Goal: Information Seeking & Learning: Learn about a topic

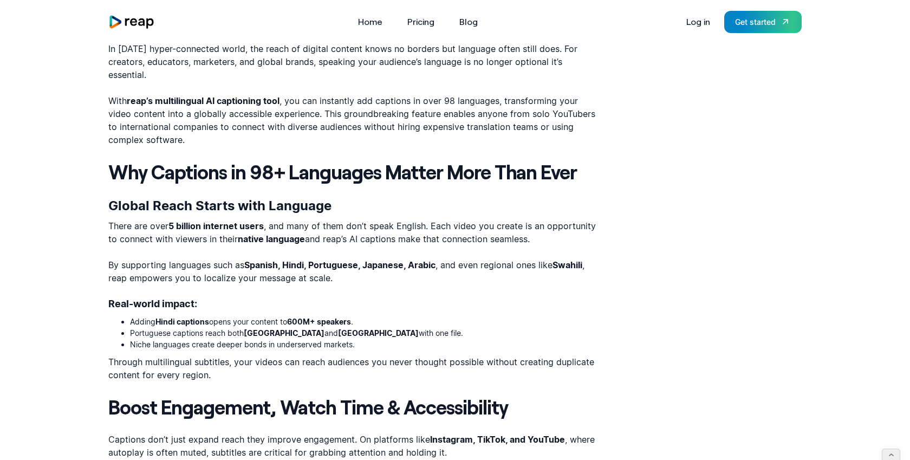
scroll to position [347, 0]
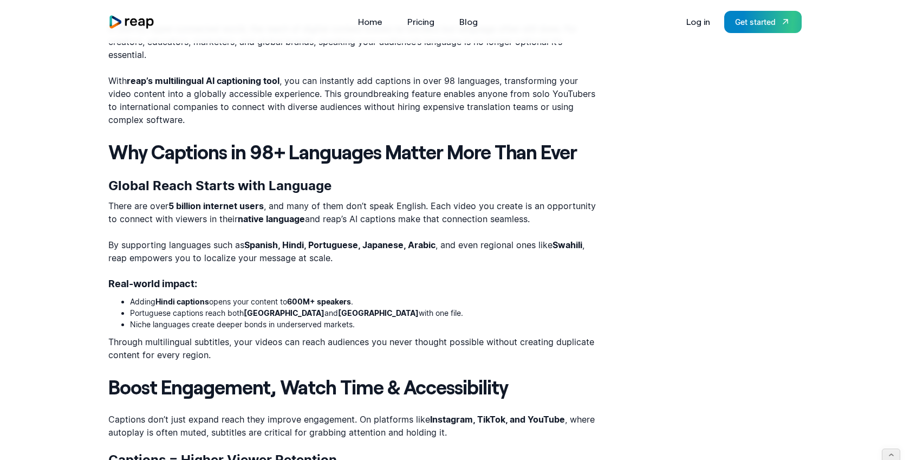
click at [307, 244] on strong "Spanish, Hindi, Portuguese, Japanese, Arabic" at bounding box center [339, 244] width 191 height 11
drag, startPoint x: 286, startPoint y: 243, endPoint x: 306, endPoint y: 245, distance: 20.7
click at [306, 245] on strong "Spanish, Hindi, Portuguese, Japanese, Arabic" at bounding box center [339, 244] width 191 height 11
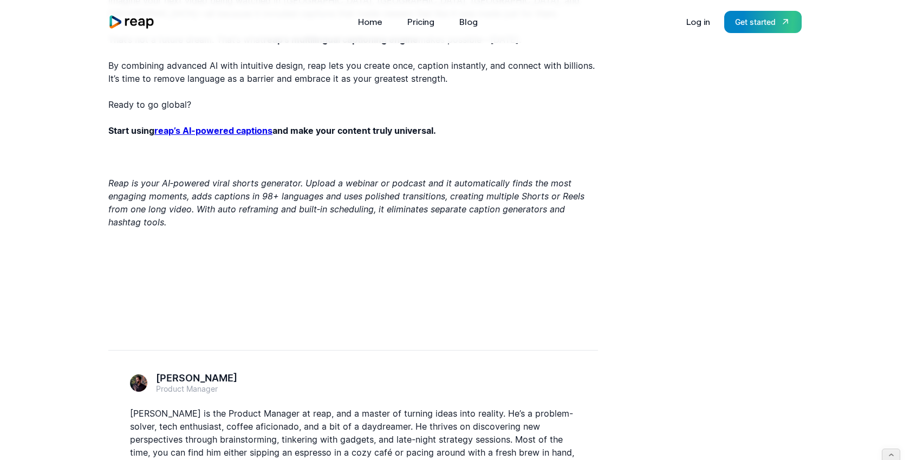
scroll to position [1664, 0]
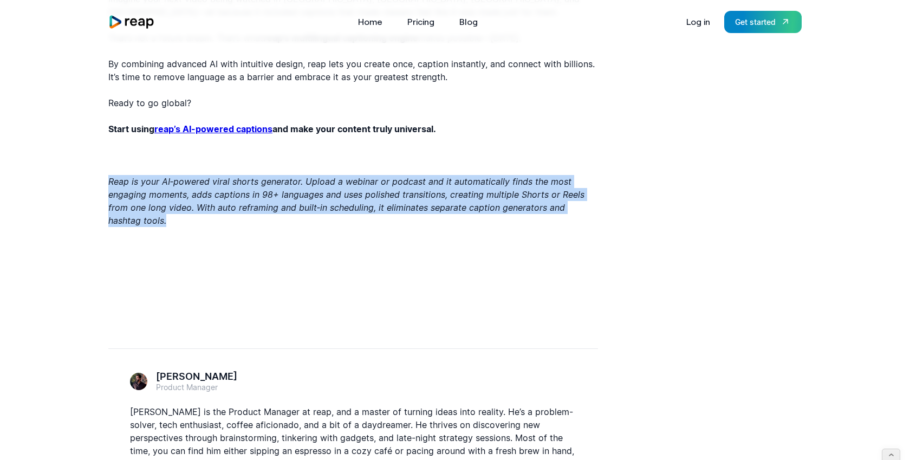
drag, startPoint x: 110, startPoint y: 179, endPoint x: 150, endPoint y: 223, distance: 59.0
click at [151, 223] on p "Reap is your AI‑powered viral shorts generator. Upload a webinar or podcast and…" at bounding box center [352, 201] width 489 height 52
drag, startPoint x: 107, startPoint y: 182, endPoint x: 137, endPoint y: 224, distance: 51.5
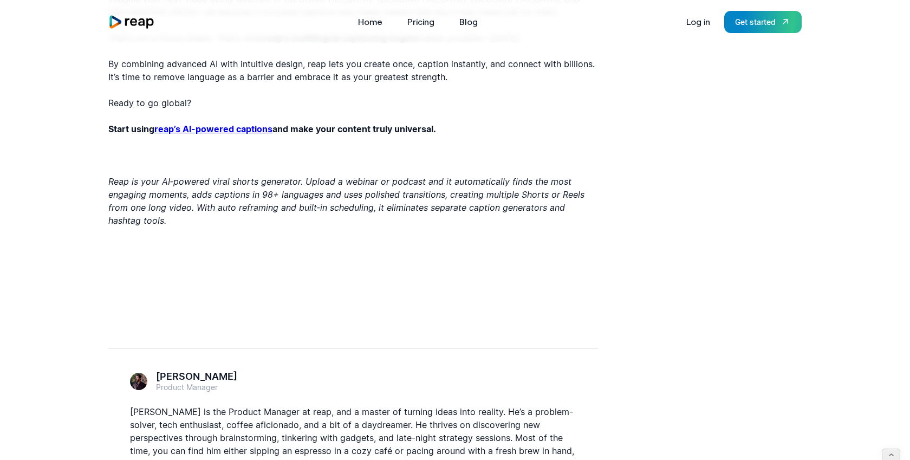
click at [116, 182] on em "Reap is your AI‑powered viral shorts generator. Upload a webinar or podcast and…" at bounding box center [346, 201] width 476 height 50
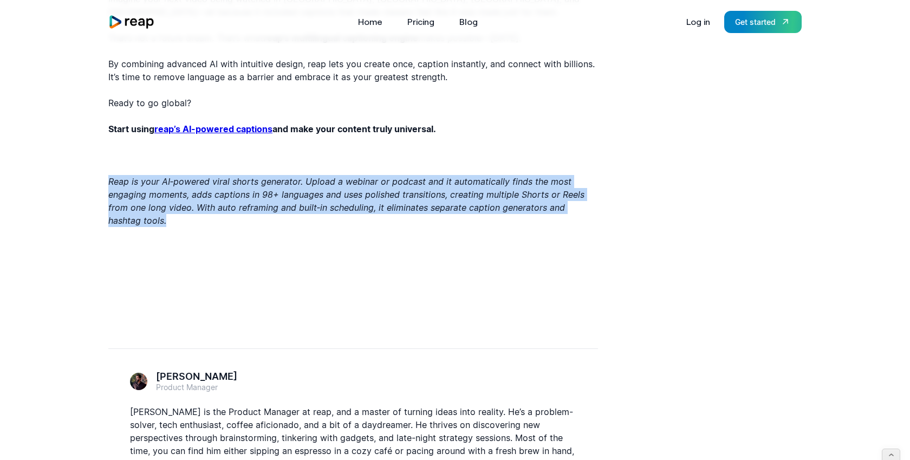
drag, startPoint x: 108, startPoint y: 177, endPoint x: 146, endPoint y: 215, distance: 53.6
click at [146, 215] on p "Reap is your AI‑powered viral shorts generator. Upload a webinar or podcast and…" at bounding box center [352, 201] width 489 height 52
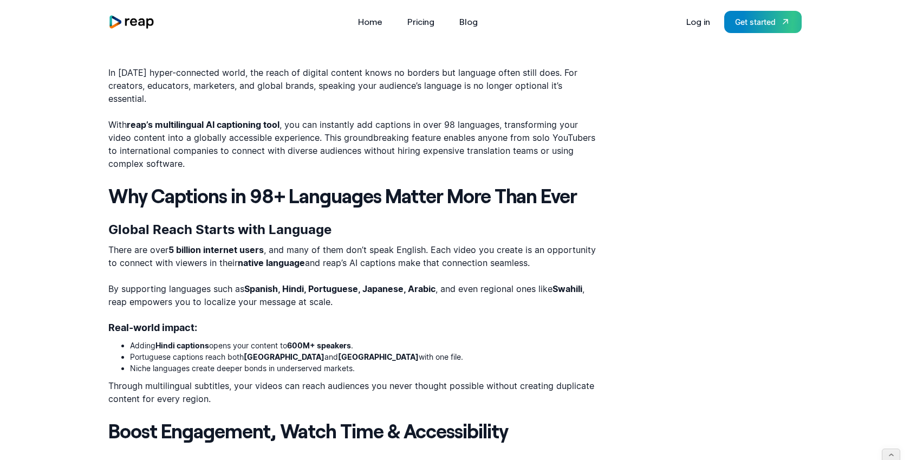
scroll to position [0, 0]
